Goal: Communication & Community: Answer question/provide support

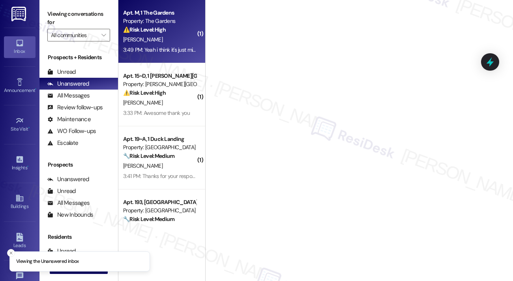
click at [158, 44] on div "[PERSON_NAME]" at bounding box center [159, 40] width 75 height 10
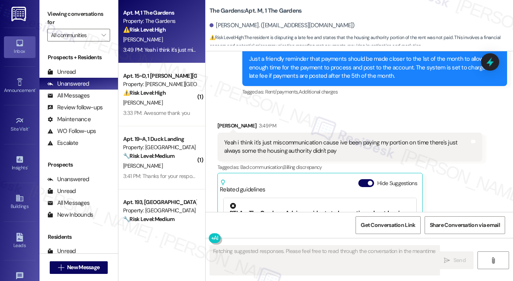
scroll to position [5905, 0]
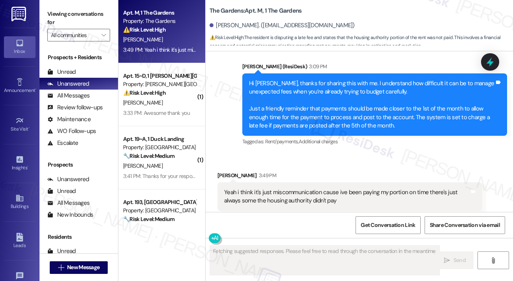
click at [259, 182] on div "Yeah i think it's just miscommunication cause ive been paying my portion on tim…" at bounding box center [349, 196] width 265 height 29
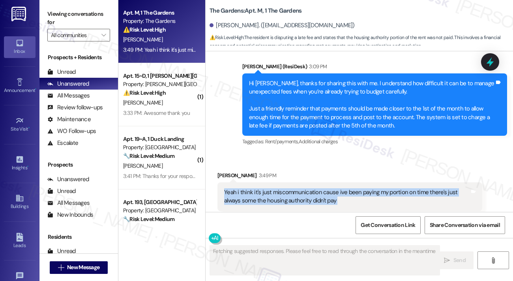
click at [259, 182] on div "Yeah i think it's just miscommunication cause ive been paying my portion on tim…" at bounding box center [349, 196] width 265 height 29
click at [331, 188] on div "Yeah i think it's just miscommunication cause ive been paying my portion on tim…" at bounding box center [346, 196] width 245 height 17
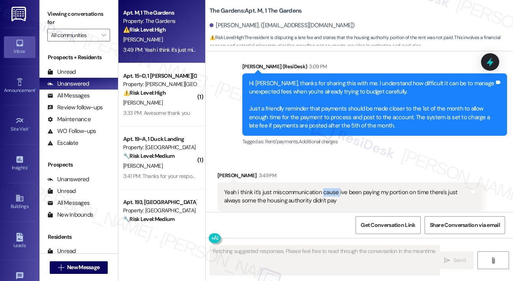
click at [331, 188] on div "Yeah i think it's just miscommunication cause ive been paying my portion on tim…" at bounding box center [346, 196] width 245 height 17
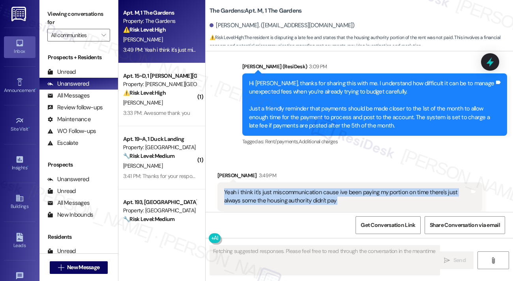
click at [331, 188] on div "Yeah i think it's just miscommunication cause ive been paying my portion on tim…" at bounding box center [346, 196] width 245 height 17
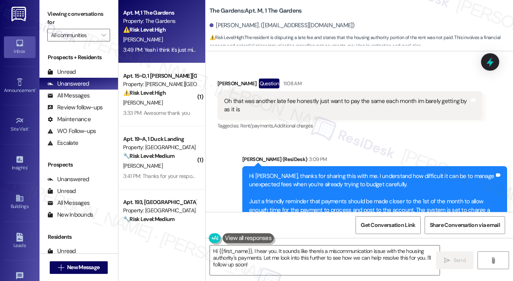
scroll to position [5826, 0]
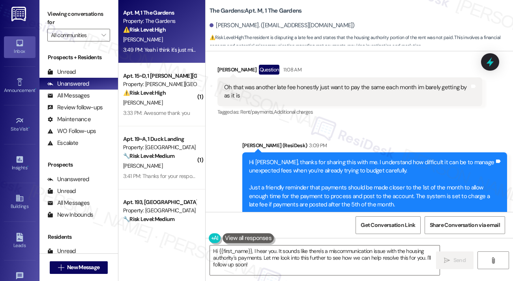
click at [325, 158] on div "Hi [PERSON_NAME], thanks for sharing this with me. I understand how difficult i…" at bounding box center [371, 183] width 245 height 51
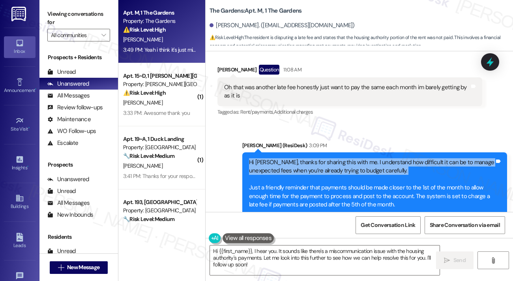
click at [325, 158] on div "Hi [PERSON_NAME], thanks for sharing this with me. I understand how difficult i…" at bounding box center [371, 183] width 245 height 51
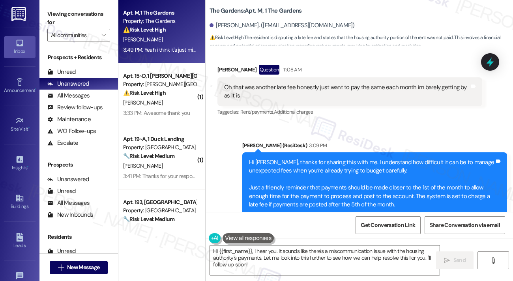
click at [322, 158] on div "Hi [PERSON_NAME], thanks for sharing this with me. I understand how difficult i…" at bounding box center [371, 183] width 245 height 51
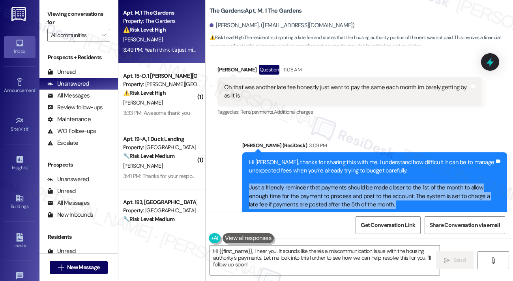
click at [321, 158] on div "Hi [PERSON_NAME], thanks for sharing this with me. I understand how difficult i…" at bounding box center [371, 183] width 245 height 51
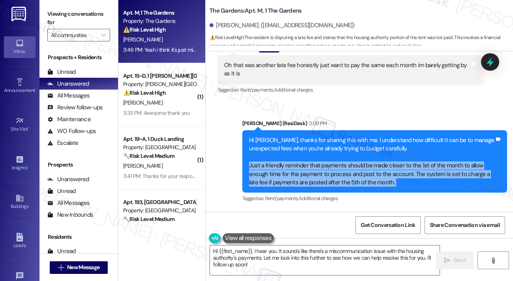
scroll to position [5905, 0]
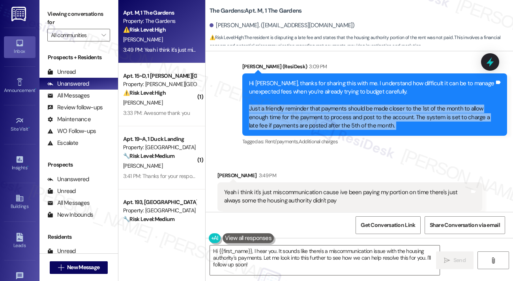
click at [319, 82] on div "Hi [PERSON_NAME], thanks for sharing this with me. I understand how difficult i…" at bounding box center [371, 104] width 245 height 51
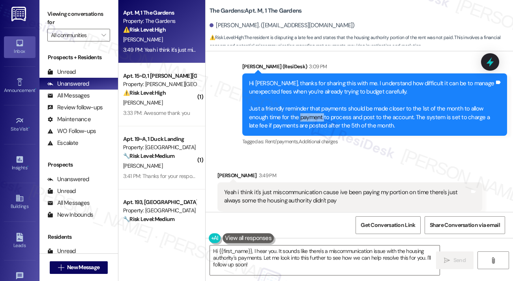
click at [319, 82] on div "Hi [PERSON_NAME], thanks for sharing this with me. I understand how difficult i…" at bounding box center [371, 104] width 245 height 51
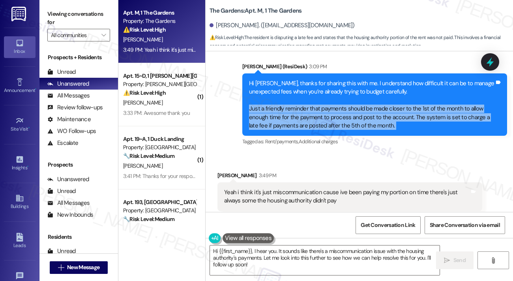
click at [319, 82] on div "Hi [PERSON_NAME], thanks for sharing this with me. I understand how difficult i…" at bounding box center [371, 104] width 245 height 51
click at [316, 84] on div "Hi [PERSON_NAME], thanks for sharing this with me. I understand how difficult i…" at bounding box center [371, 104] width 245 height 51
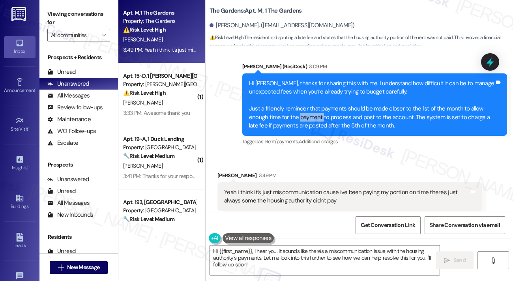
click at [316, 84] on div "Hi [PERSON_NAME], thanks for sharing this with me. I understand how difficult i…" at bounding box center [371, 104] width 245 height 51
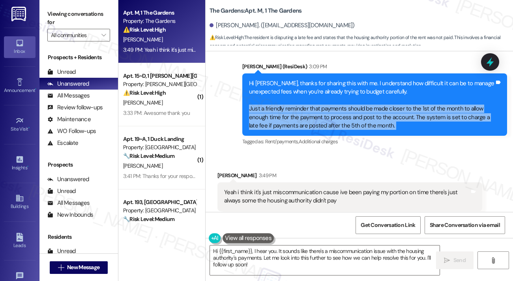
click at [316, 84] on div "Hi [PERSON_NAME], thanks for sharing this with me. I understand how difficult i…" at bounding box center [371, 104] width 245 height 51
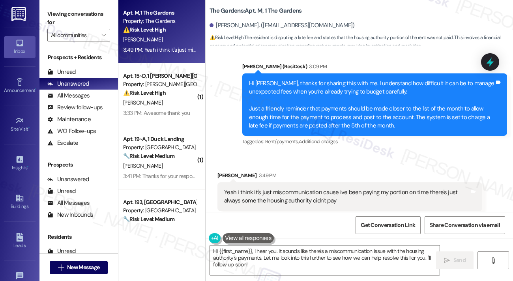
click at [256, 188] on div "Yeah i think it's just miscommunication cause ive been paying my portion on tim…" at bounding box center [346, 196] width 245 height 17
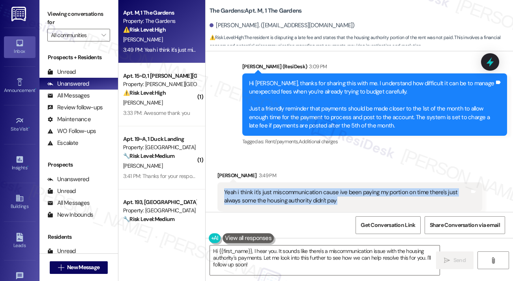
click at [256, 188] on div "Yeah i think it's just miscommunication cause ive been paying my portion on tim…" at bounding box center [346, 196] width 245 height 17
click at [301, 182] on div "Yeah i think it's just miscommunication cause ive been paying my portion on tim…" at bounding box center [349, 196] width 265 height 29
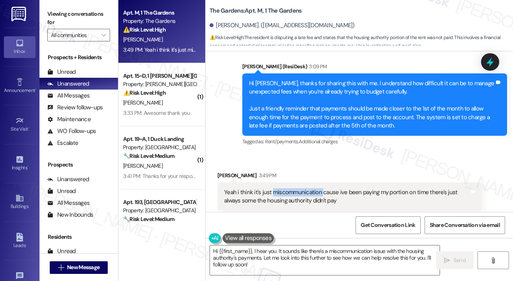
click at [301, 182] on div "Yeah i think it's just miscommunication cause ive been paying my portion on tim…" at bounding box center [349, 196] width 265 height 29
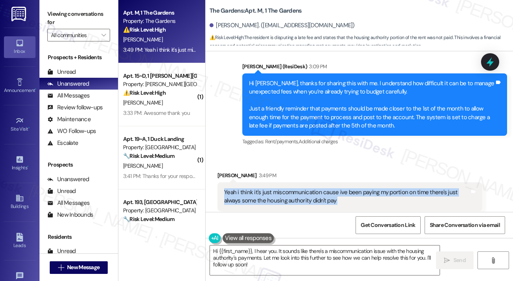
click at [301, 182] on div "Yeah i think it's just miscommunication cause ive been paying my portion on tim…" at bounding box center [349, 196] width 265 height 29
click at [305, 188] on div "Yeah i think it's just miscommunication cause ive been paying my portion on tim…" at bounding box center [346, 196] width 245 height 17
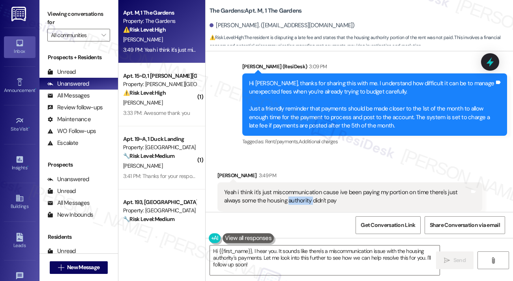
click at [305, 188] on div "Yeah i think it's just miscommunication cause ive been paying my portion on tim…" at bounding box center [346, 196] width 245 height 17
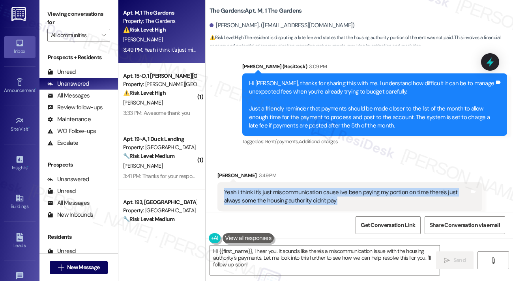
click at [305, 188] on div "Yeah i think it's just miscommunication cause ive been paying my portion on tim…" at bounding box center [346, 196] width 245 height 17
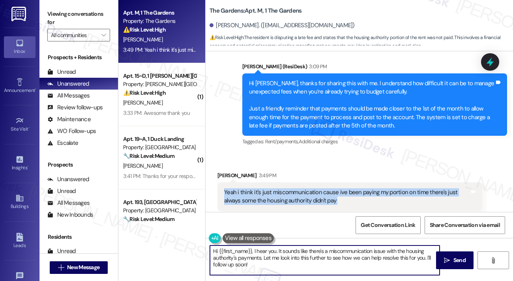
drag, startPoint x: 252, startPoint y: 251, endPoint x: 188, endPoint y: 249, distance: 64.3
click at [188, 249] on div "Apt. M, 1 The Gardens Property: The Gardens ⚠️ Risk Level: High The resident is…" at bounding box center [315, 140] width 395 height 281
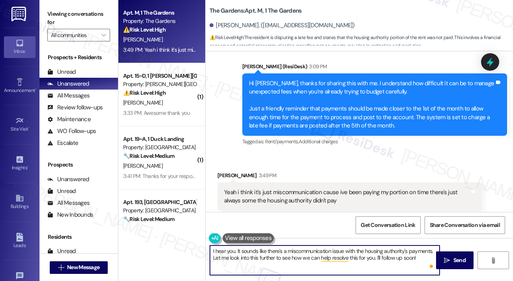
type textarea "I hear you. It sounds like there's a miscommunication issue with the housing au…"
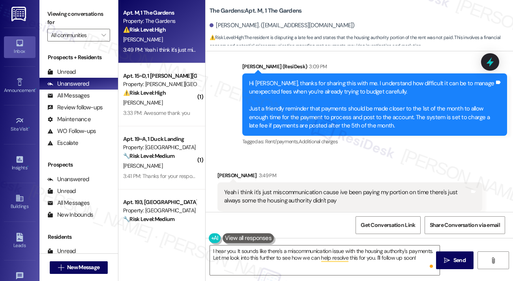
click at [321, 188] on div "Yeah i think it's just miscommunication cause ive been paying my portion on tim…" at bounding box center [346, 196] width 245 height 17
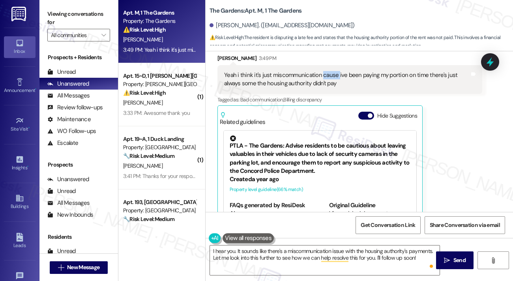
scroll to position [6023, 0]
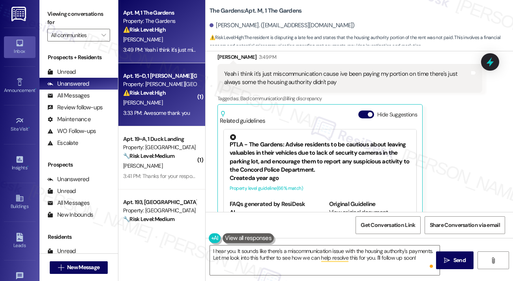
click at [179, 97] on div "Apt. 15~D, [GEOGRAPHIC_DATA][PERSON_NAME] (new) Property: [PERSON_NAME][GEOGRAP…" at bounding box center [159, 84] width 75 height 27
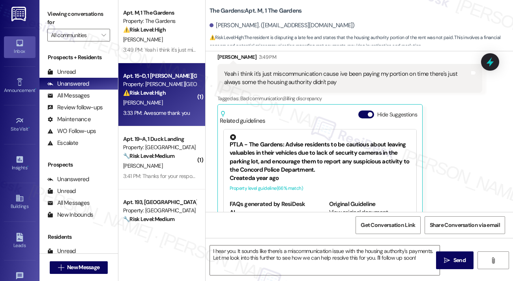
type textarea "Fetching suggested responses. Please feel free to read through the conversation…"
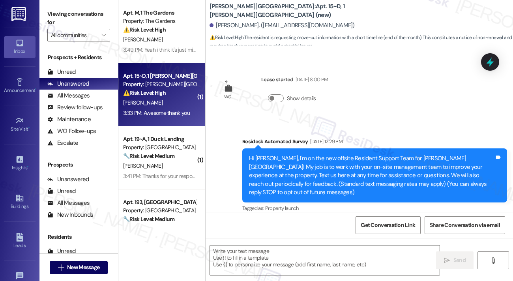
scroll to position [2673, 0]
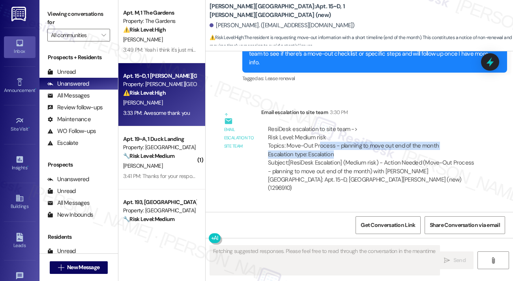
drag, startPoint x: 322, startPoint y: 95, endPoint x: 405, endPoint y: 101, distance: 83.1
click at [405, 125] on div "ResiDesk escalation to site team -> Risk Level: Medium risk Topics: Move-Out Pr…" at bounding box center [372, 142] width 208 height 34
click at [404, 125] on div "ResiDesk escalation to site team -> Risk Level: Medium risk Topics: Move-Out Pr…" at bounding box center [372, 142] width 208 height 34
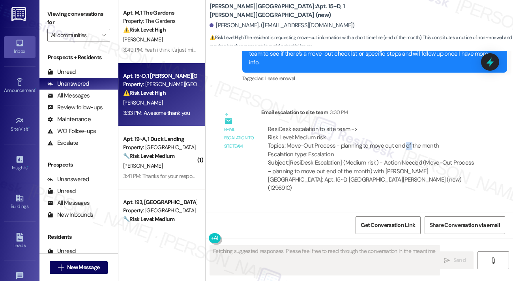
click at [404, 125] on div "ResiDesk escalation to site team -> Risk Level: Medium risk Topics: Move-Out Pr…" at bounding box center [372, 142] width 208 height 34
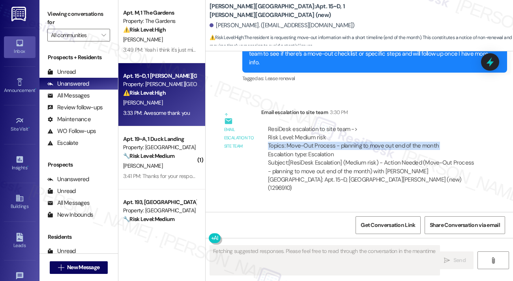
click at [404, 125] on div "ResiDesk escalation to site team -> Risk Level: Medium risk Topics: Move-Out Pr…" at bounding box center [372, 142] width 208 height 34
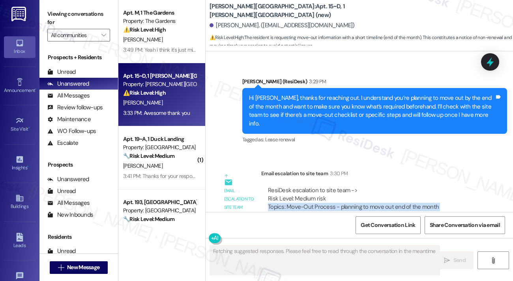
scroll to position [2555, 0]
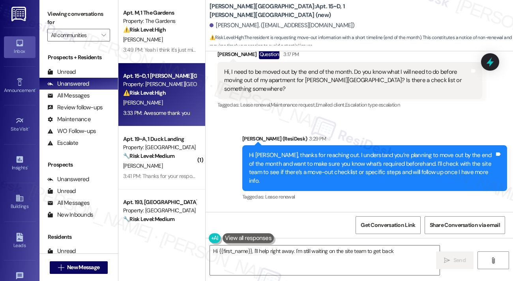
click at [307, 151] on div "Hi [PERSON_NAME], thanks for reaching out. I understand you’re planning to move…" at bounding box center [371, 168] width 245 height 34
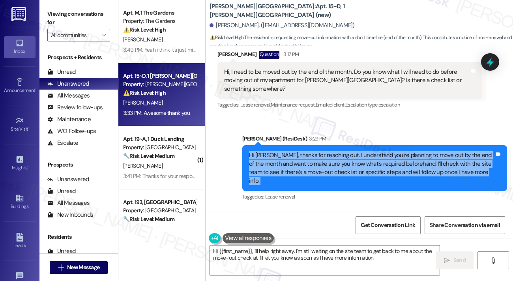
type textarea "Hi {{first_name}}, I'll help right away. I'm still waiting on the site team to …"
click at [307, 151] on div "Hi [PERSON_NAME], thanks for reaching out. I understand you’re planning to move…" at bounding box center [371, 168] width 245 height 34
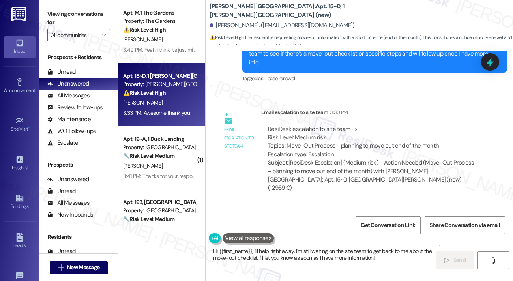
click at [290, 244] on div "Hi {{first_name}}, I'll help right away. I'm still waiting on the site team to …" at bounding box center [359, 267] width 307 height 59
click at [291, 251] on textarea "Hi {{first_name}}, I'll help right away. I'm still waiting on the site team to …" at bounding box center [325, 260] width 230 height 30
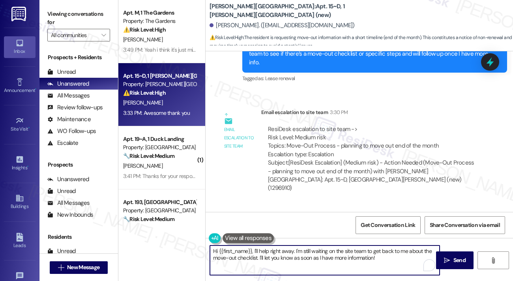
click at [291, 251] on textarea "Hi {{first_name}}, I'll help right away. I'm still waiting on the site team to …" at bounding box center [325, 260] width 230 height 30
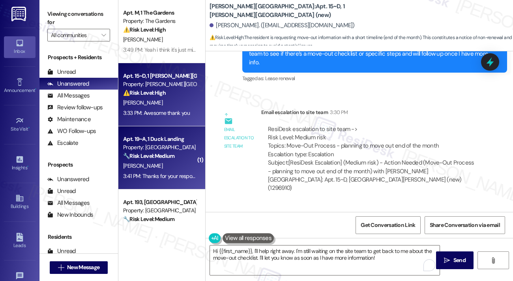
click at [165, 165] on div "[PERSON_NAME]" at bounding box center [159, 166] width 75 height 10
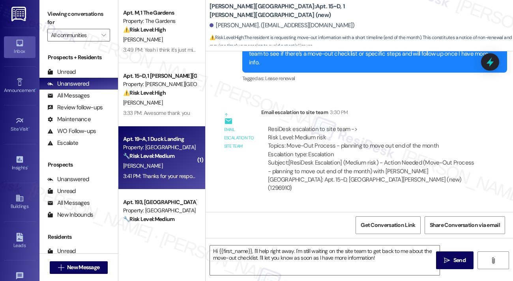
type textarea "Fetching suggested responses. Please feel free to read through the conversation…"
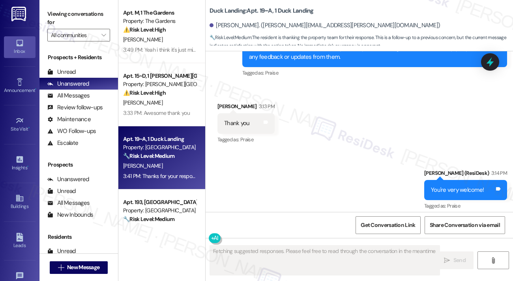
scroll to position [5865, 0]
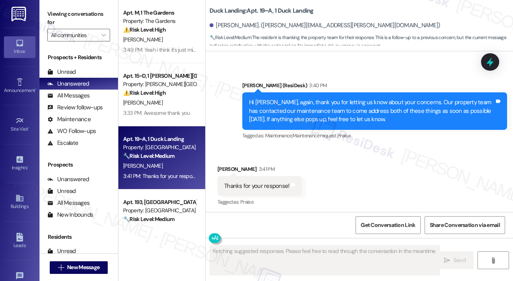
click at [294, 105] on div "Hi [PERSON_NAME], again, thank you for letting us know about your concerns. Our…" at bounding box center [371, 110] width 245 height 25
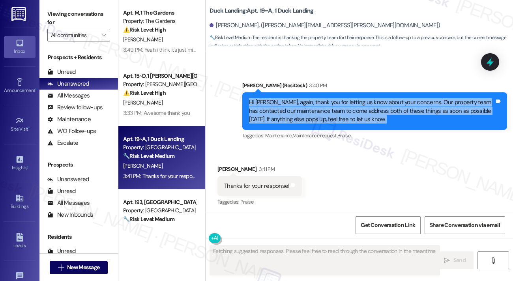
click at [294, 105] on div "Hi [PERSON_NAME], again, thank you for letting us know about your concerns. Our…" at bounding box center [371, 110] width 245 height 25
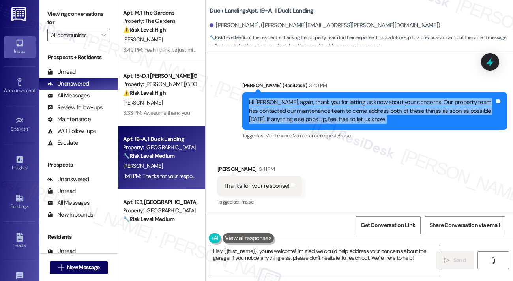
click at [300, 249] on textarea "Hey {{first_name}}, you're welcome! I'm glad we could help address your concern…" at bounding box center [325, 260] width 230 height 30
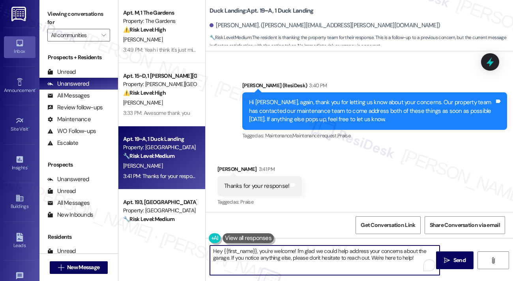
click at [300, 249] on textarea "Hey {{first_name}}, you're welcome! I'm glad we could help address your concern…" at bounding box center [325, 260] width 230 height 30
click at [267, 249] on textarea "Hey {{first_name}}, you're welcome! I'm glad we could help address your concern…" at bounding box center [325, 260] width 230 height 30
drag, startPoint x: 260, startPoint y: 251, endPoint x: 178, endPoint y: 246, distance: 81.8
click at [178, 246] on div "Apt. M, 1 The Gardens Property: The Gardens ⚠️ Risk Level: High The resident is…" at bounding box center [315, 140] width 395 height 281
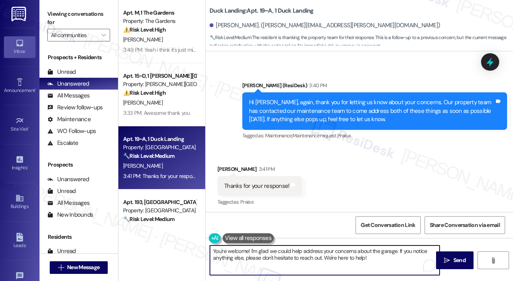
click at [228, 252] on textarea "You're welcome! I'm glad we could help address your concerns about the garage. …" at bounding box center [325, 260] width 230 height 30
drag, startPoint x: 296, startPoint y: 251, endPoint x: 370, endPoint y: 251, distance: 74.2
click at [370, 251] on textarea "You're very welcome! I'm glad we could help address your concerns about the gar…" at bounding box center [325, 260] width 230 height 30
drag, startPoint x: 408, startPoint y: 252, endPoint x: 262, endPoint y: 252, distance: 146.4
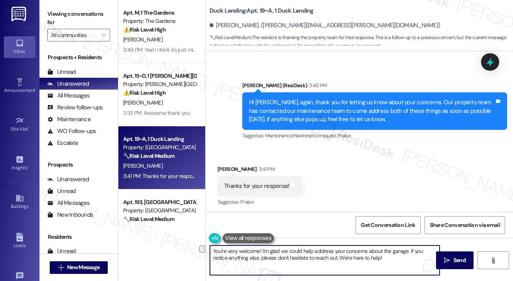
click at [262, 252] on textarea "You're very welcome! I'm glad we could help address your concerns about the gar…" at bounding box center [325, 260] width 230 height 30
click at [286, 255] on textarea "You're very welcome! If you notice anything else, please don't hesitate to reac…" at bounding box center [325, 260] width 230 height 30
drag, startPoint x: 290, startPoint y: 259, endPoint x: 399, endPoint y: 239, distance: 110.7
click at [399, 239] on div "You're very welcome! If you notice anything else, please don't hesitate to reac…" at bounding box center [359, 267] width 307 height 59
type textarea "You're very welcome! If you notice anything else, please don't hesitate to reac…"
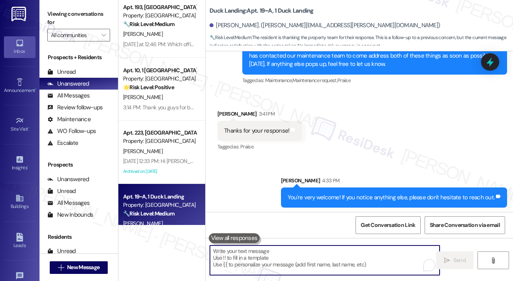
scroll to position [114, 0]
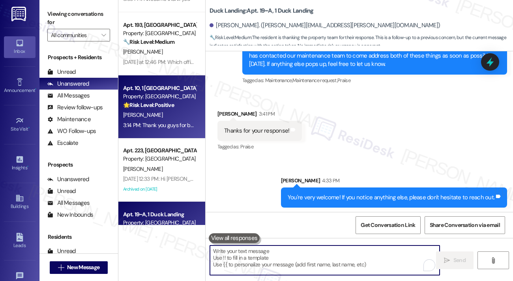
click at [172, 120] on div "[PERSON_NAME]" at bounding box center [159, 115] width 75 height 10
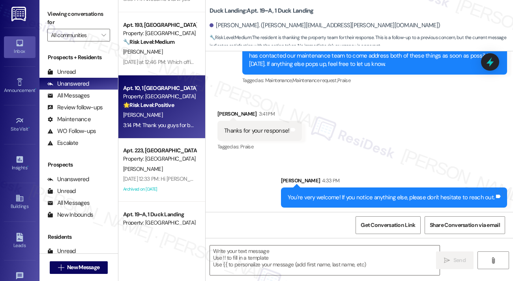
type textarea "Fetching suggested responses. Please feel free to read through the conversation…"
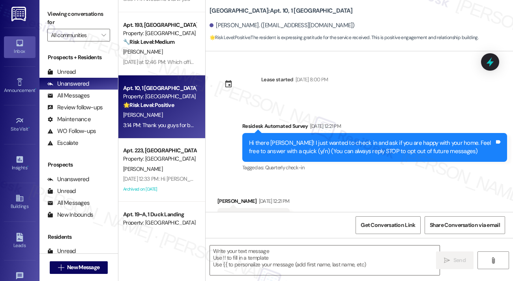
scroll to position [3051, 0]
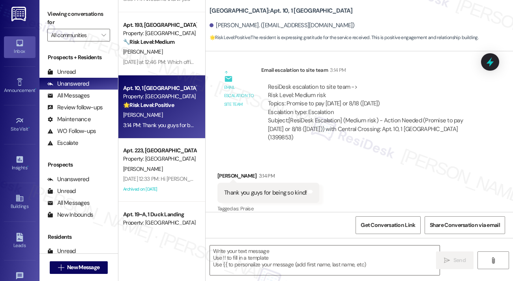
type textarea "Fetching suggested responses. Please feel free to read through the conversation…"
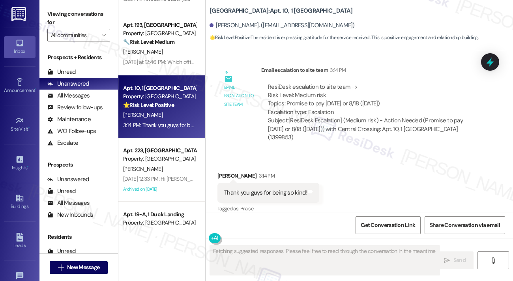
scroll to position [0, 0]
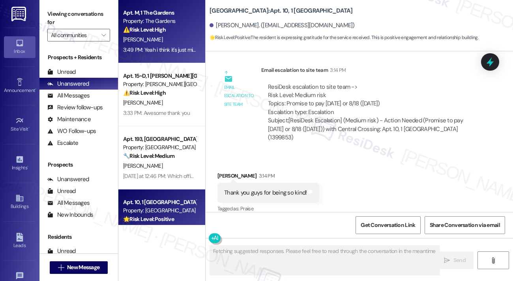
click at [157, 41] on div "[PERSON_NAME]" at bounding box center [159, 40] width 75 height 10
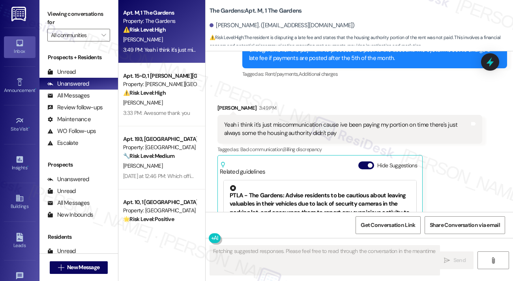
scroll to position [5944, 0]
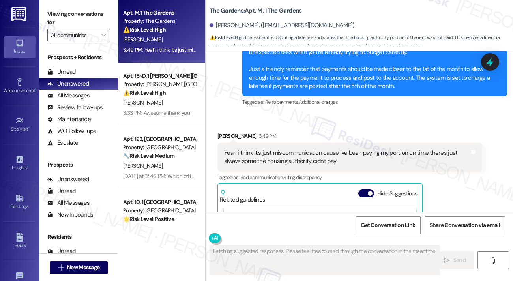
click at [297, 149] on div "Yeah i think it's just miscommunication cause ive been paying my portion on tim…" at bounding box center [346, 157] width 245 height 17
click at [296, 149] on div "Yeah i think it's just miscommunication cause ive been paying my portion on tim…" at bounding box center [346, 157] width 245 height 17
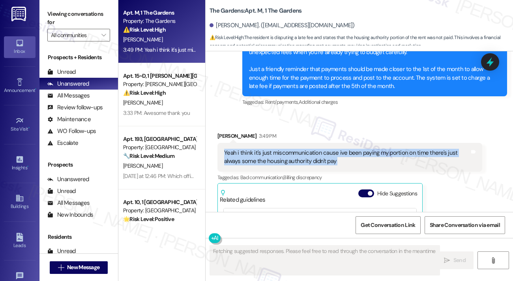
click at [296, 149] on div "Yeah i think it's just miscommunication cause ive been paying my portion on tim…" at bounding box center [346, 157] width 245 height 17
copy div "Yeah i think it's just miscommunication cause ive been paying my portion on tim…"
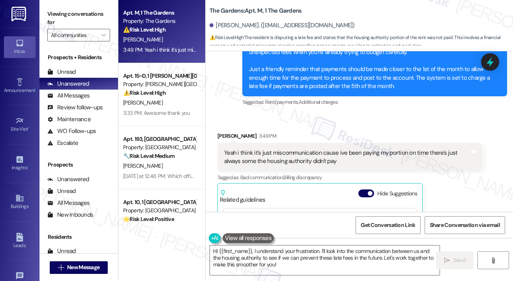
click at [73, 22] on label "Viewing conversations for" at bounding box center [78, 18] width 63 height 21
click at [71, 14] on label "Viewing conversations for" at bounding box center [78, 18] width 63 height 21
click at [236, 237] on button at bounding box center [248, 238] width 51 height 10
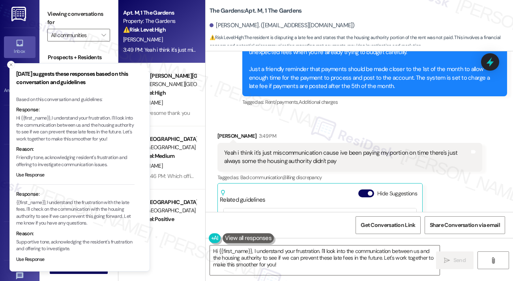
click at [58, 168] on p "Friendly tone, acknowledging resident's frustration and offering to investigate…" at bounding box center [75, 161] width 118 height 14
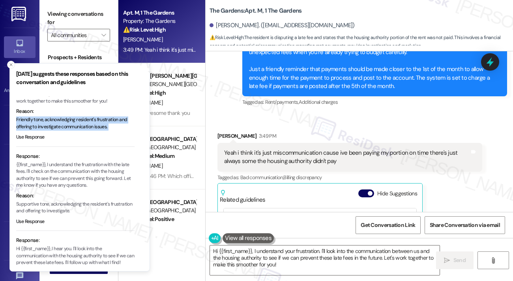
scroll to position [88, 0]
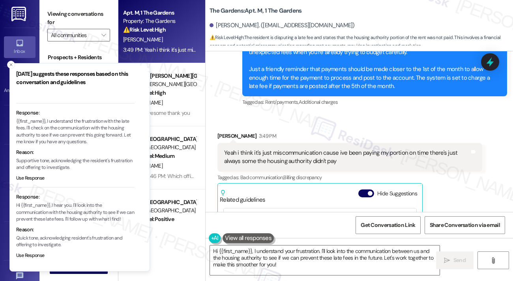
click at [70, 205] on p "Hi {{first_name}}, I hear you. I'll look into the communication with the housin…" at bounding box center [75, 212] width 118 height 21
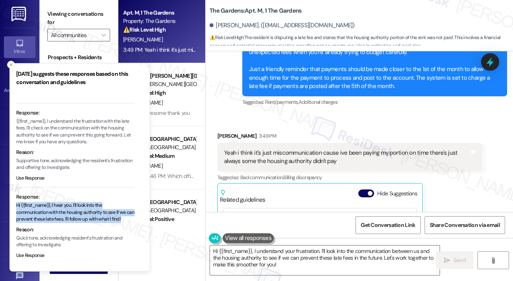
click at [70, 205] on p "Hi {{first_name}}, I hear you. I'll look into the communication with the housin…" at bounding box center [75, 212] width 118 height 21
click at [93, 211] on p "Hi {{first_name}}, I hear you. I'll look into the communication with the housin…" at bounding box center [75, 212] width 118 height 21
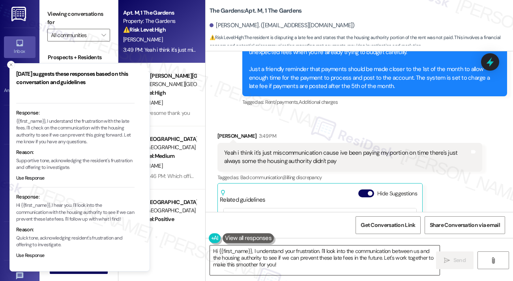
click at [291, 262] on textarea "Hi {{first_name}}, I understand your frustration. I'll look into the communicat…" at bounding box center [325, 260] width 230 height 30
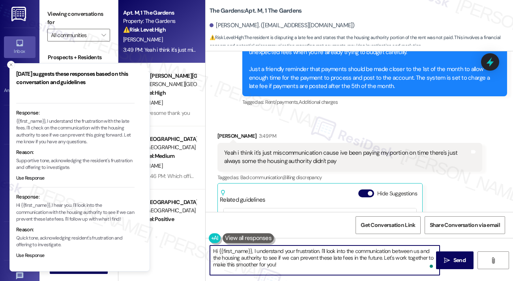
drag, startPoint x: 282, startPoint y: 264, endPoint x: 213, endPoint y: 248, distance: 71.2
click at [213, 248] on textarea "Hi {{first_name}}, I understand your frustration. I'll look into the communicat…" at bounding box center [325, 260] width 230 height 30
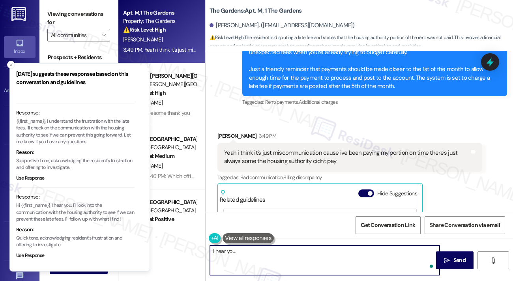
paste textarea "Thanks for letting us know, [PERSON_NAME]! It does sound like there might be a …"
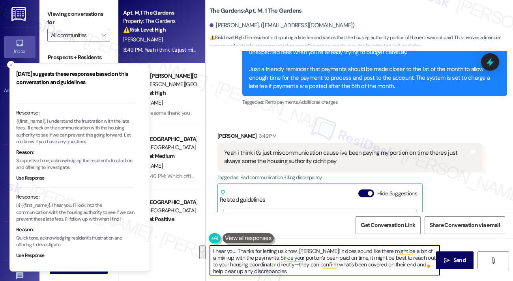
drag, startPoint x: 258, startPoint y: 258, endPoint x: 238, endPoint y: 250, distance: 21.9
click at [238, 250] on textarea "I hear you. Thanks for letting us know, [PERSON_NAME]! It does sound like there…" at bounding box center [325, 260] width 230 height 30
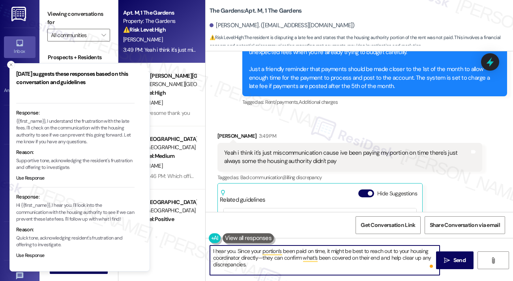
click at [365, 256] on textarea "I hear you. Since your portion’s been paid on time, it might be best to reach o…" at bounding box center [325, 260] width 230 height 30
click at [263, 265] on textarea "I hear you. Since your portion’s been paid on time, it might be best to reach o…" at bounding box center [325, 260] width 230 height 30
drag, startPoint x: 262, startPoint y: 258, endPoint x: 257, endPoint y: 257, distance: 5.0
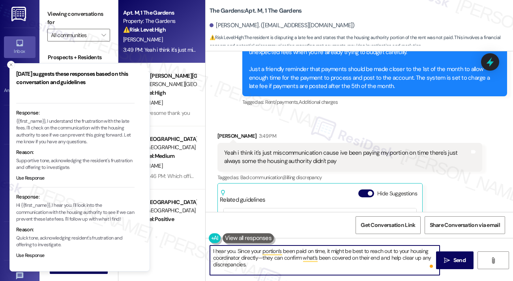
click at [257, 257] on textarea "I hear you. Since your portion’s been paid on time, it might be best to reach o…" at bounding box center [325, 260] width 230 height 30
type textarea "I hear you. Since your portion’s been paid on time, it might be best to reach o…"
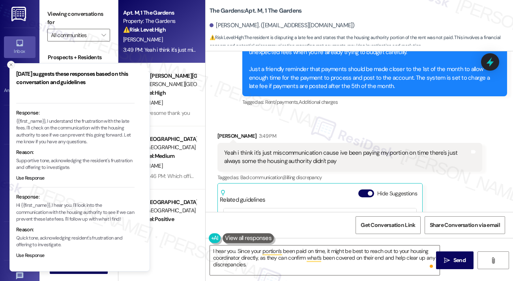
click at [12, 66] on icon "Close toast" at bounding box center [11, 64] width 5 height 5
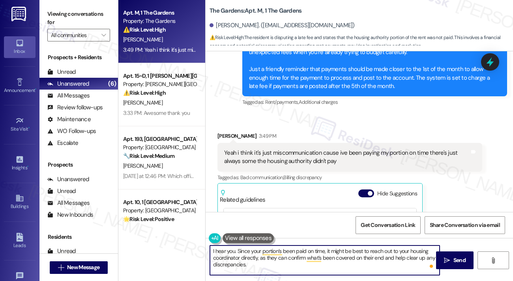
click at [289, 262] on textarea "I hear you. Since your portion’s been paid on time, it might be best to reach o…" at bounding box center [325, 260] width 230 height 30
click at [343, 262] on textarea "I hear you. Since your portion’s been paid on time, it might be best to reach o…" at bounding box center [325, 260] width 230 height 30
click at [361, 259] on textarea "I hear you. Since your portion’s been paid on time, it might be best to reach o…" at bounding box center [325, 260] width 230 height 30
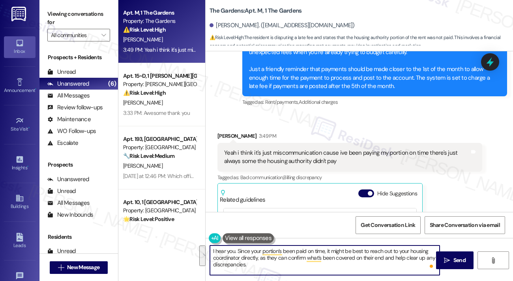
click at [361, 259] on textarea "I hear you. Since your portion’s been paid on time, it might be best to reach o…" at bounding box center [325, 260] width 230 height 30
click at [314, 264] on textarea "I hear you. Since your portion’s been paid on time, it might be best to reach o…" at bounding box center [325, 260] width 230 height 30
click at [257, 251] on textarea "I hear you. Since your portion’s been paid on time, it might be best to reach o…" at bounding box center [325, 260] width 230 height 30
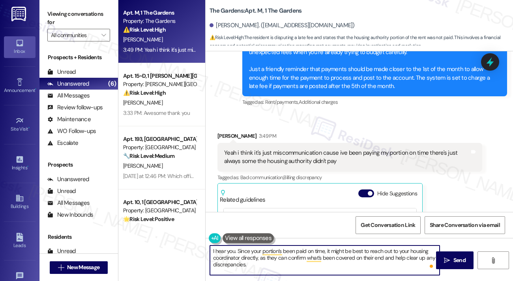
click at [257, 251] on textarea "I hear you. Since your portion’s been paid on time, it might be best to reach o…" at bounding box center [325, 260] width 230 height 30
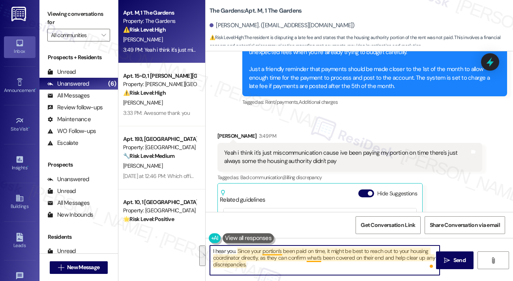
click at [311, 264] on textarea "I hear you. Since your portion’s been paid on time, it might be best to reach o…" at bounding box center [325, 260] width 230 height 30
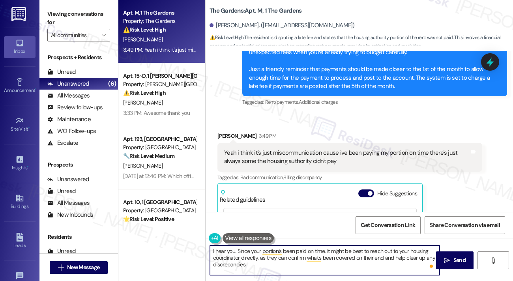
click at [282, 254] on textarea "I hear you. Since your portion’s been paid on time, it might be best to reach o…" at bounding box center [325, 260] width 230 height 30
click at [325, 266] on textarea "I hear you. Since your portion’s been paid on time, it might be best to reach o…" at bounding box center [325, 260] width 230 height 30
click at [348, 256] on textarea "I hear you. Since your portion’s been paid on time, it might be best to reach o…" at bounding box center [325, 260] width 230 height 30
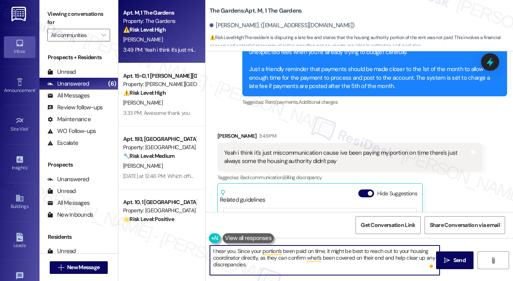
click at [348, 256] on textarea "I hear you. Since your portion’s been paid on time, it might be best to reach o…" at bounding box center [325, 260] width 230 height 30
click at [324, 261] on textarea "I hear you. Since your portion’s been paid on time, it might be best to reach o…" at bounding box center [325, 260] width 230 height 30
click at [248, 256] on textarea "I hear you. Since your portion’s been paid on time, it might be best to reach o…" at bounding box center [325, 260] width 230 height 30
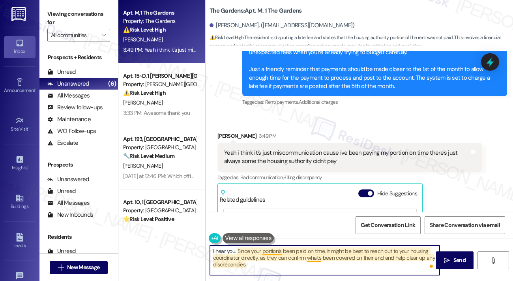
click at [315, 256] on textarea "I hear you. Since your portion’s been paid on time, it might be best to reach o…" at bounding box center [325, 260] width 230 height 30
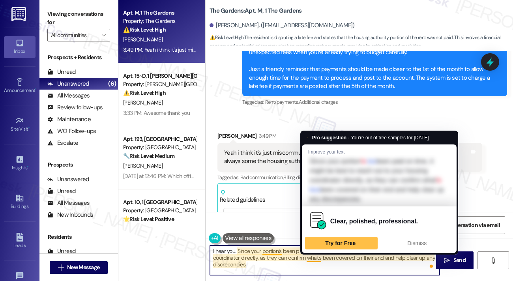
click at [315, 256] on textarea "I hear you. Since your portion’s been paid on time, it might be best to reach o…" at bounding box center [325, 260] width 230 height 30
click at [367, 262] on textarea "I hear you. Since your portion’s been paid on time, it might be best to reach o…" at bounding box center [325, 260] width 230 height 30
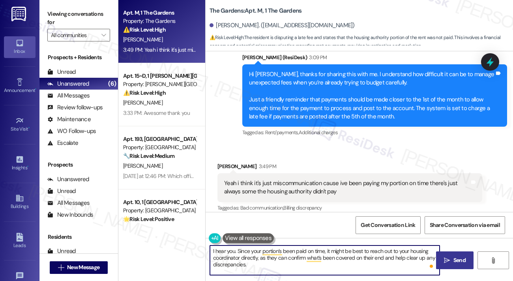
scroll to position [6023, 0]
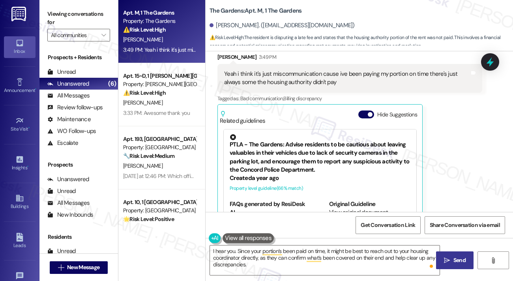
click at [459, 262] on span "Send" at bounding box center [459, 260] width 12 height 8
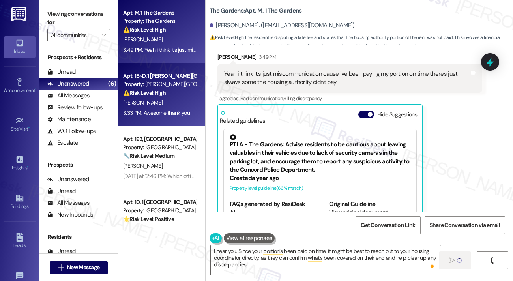
click at [169, 99] on div "[PERSON_NAME]" at bounding box center [159, 103] width 75 height 10
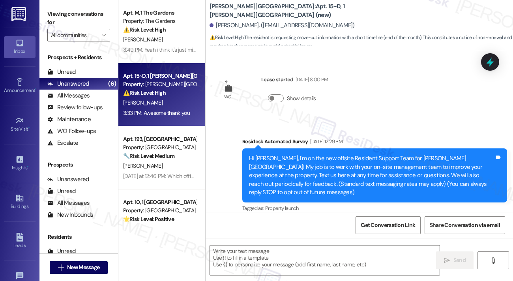
scroll to position [2673, 0]
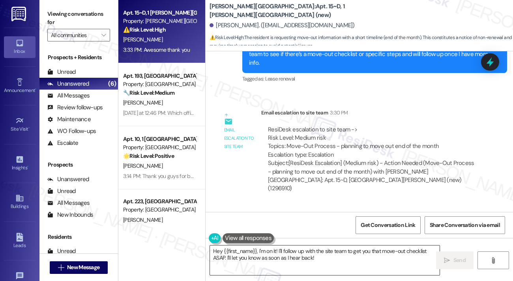
click at [272, 252] on textarea "Hey {{first_name}}, I'm on it! I'll follow up with the site team to get you tha…" at bounding box center [325, 260] width 230 height 30
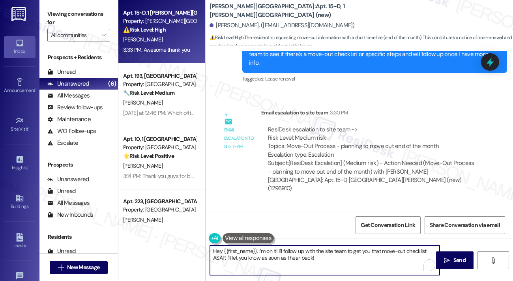
click at [272, 252] on textarea "Hey {{first_name}}, I'm on it! I'll follow up with the site team to get you tha…" at bounding box center [325, 260] width 230 height 30
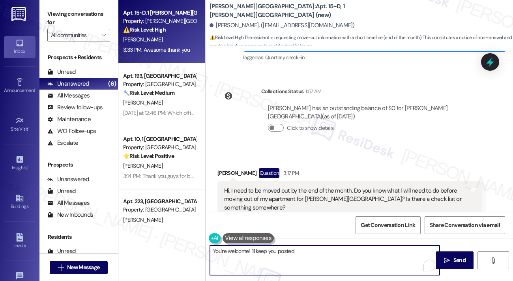
scroll to position [2554, 0]
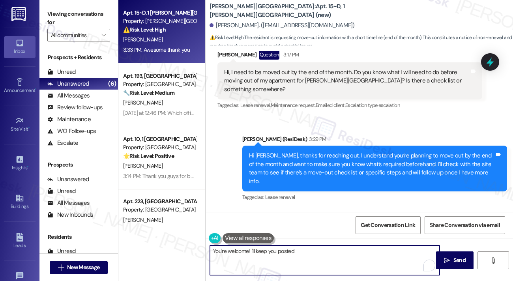
click at [297, 252] on textarea "You're welcome! I'll keep you posted" at bounding box center [325, 260] width 230 height 30
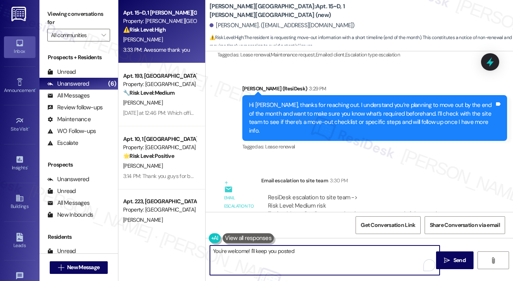
scroll to position [2673, 0]
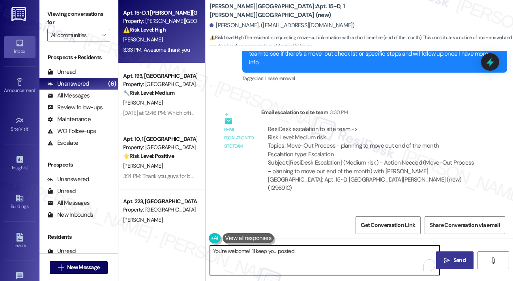
type textarea "You're welcome! I'll keep you posted"
click at [446, 264] on span " Send" at bounding box center [454, 260] width 25 height 8
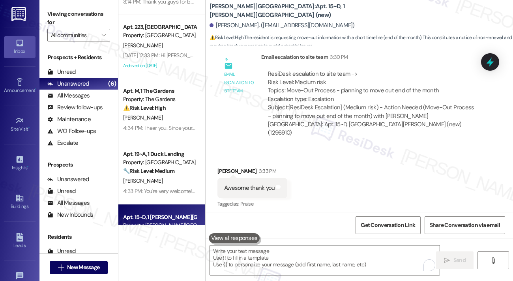
scroll to position [118, 0]
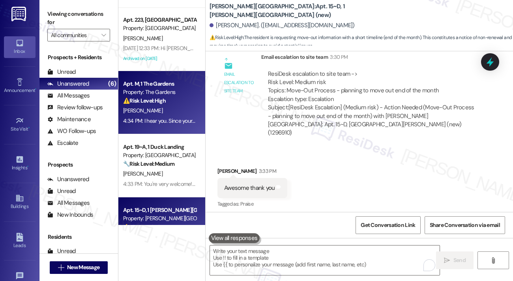
click at [159, 99] on strong "⚠️ Risk Level: High" at bounding box center [144, 100] width 43 height 7
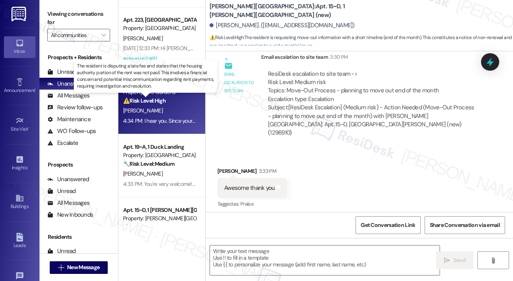
type textarea "Fetching suggested responses. Please feel free to read through the conversation…"
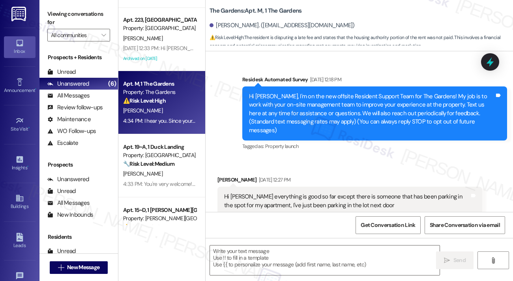
scroll to position [91, 0]
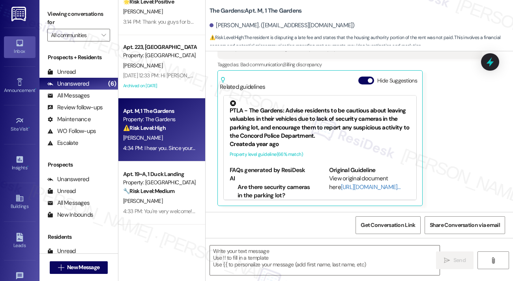
type textarea "Fetching suggested responses. Please feel free to read through the conversation…"
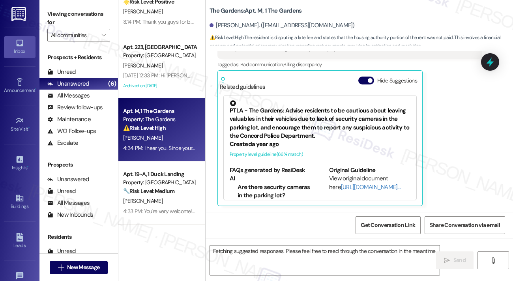
scroll to position [6023, 0]
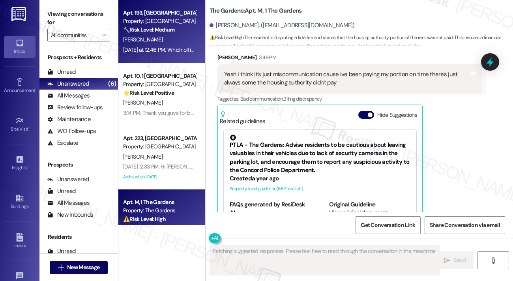
click at [173, 25] on div "Property: [GEOGRAPHIC_DATA]" at bounding box center [159, 21] width 73 height 8
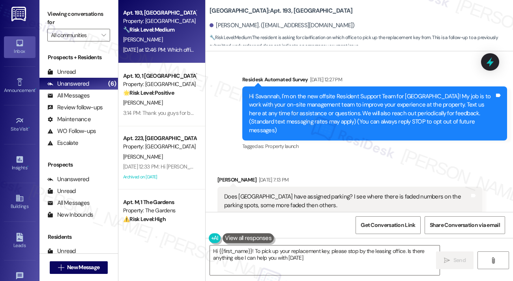
type textarea "Hi {{first_name}}! To pick up your replacement key, please stop by the leasing …"
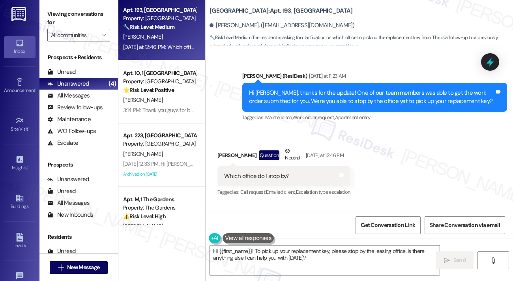
scroll to position [0, 0]
